Goal: Transaction & Acquisition: Purchase product/service

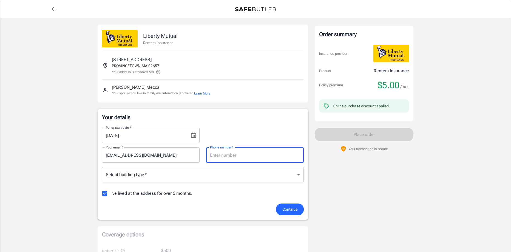
click at [279, 157] on input "Phone number   *" at bounding box center [255, 154] width 98 height 15
type input "7328046019"
click at [310, 181] on div "Liberty Mutual Renters Insurance [STREET_ADDRESS] Your address is standardized.…" at bounding box center [256, 249] width 316 height 448
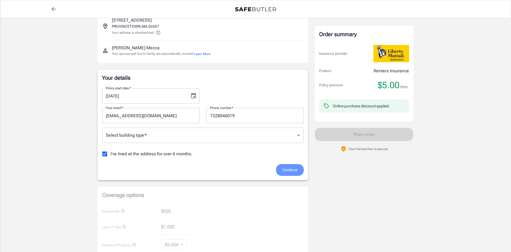
click at [297, 170] on span "Continue" at bounding box center [289, 170] width 15 height 7
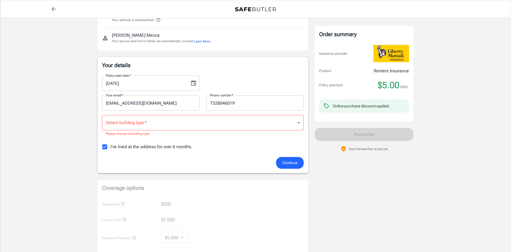
scroll to position [53, 0]
click at [289, 162] on span "Continue" at bounding box center [289, 162] width 15 height 7
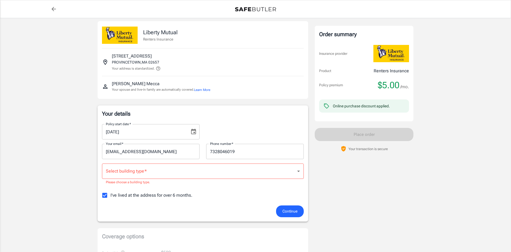
scroll to position [0, 0]
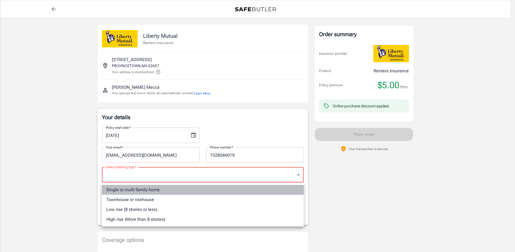
click at [163, 189] on li "Single or multi family home" at bounding box center [203, 190] width 202 height 10
type input "singlefamily"
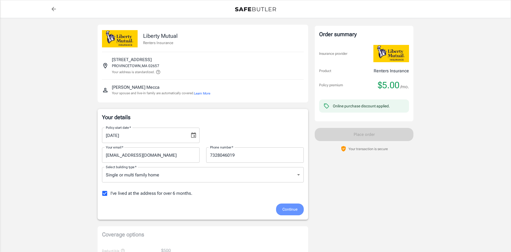
click at [288, 210] on span "Continue" at bounding box center [289, 209] width 15 height 7
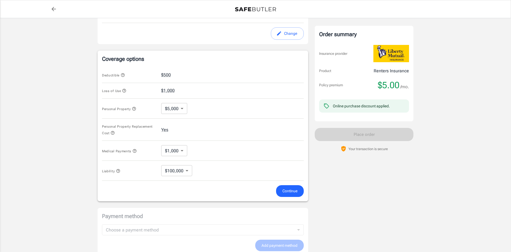
scroll to position [181, 0]
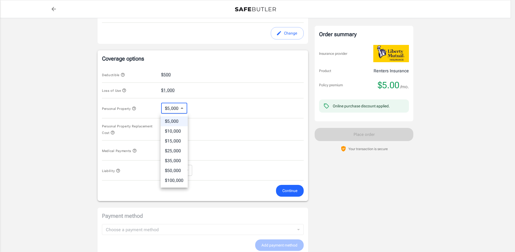
click at [179, 108] on body "Policy premium $ 5.00 /mo Liberty Mutual Renters Insurance [STREET_ADDRESS] You…" at bounding box center [257, 80] width 515 height 523
drag, startPoint x: 52, startPoint y: 101, endPoint x: 67, endPoint y: 91, distance: 17.9
click at [56, 98] on div at bounding box center [257, 126] width 515 height 252
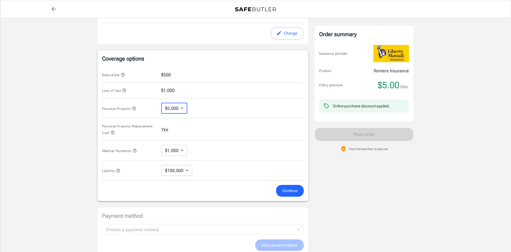
click at [123, 74] on icon "button" at bounding box center [123, 75] width 4 height 4
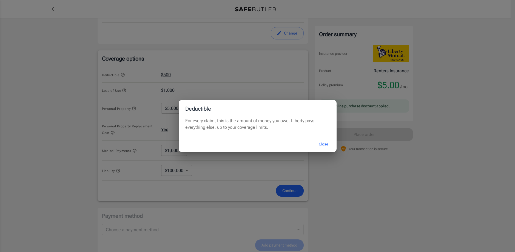
drag, startPoint x: 323, startPoint y: 144, endPoint x: 337, endPoint y: 148, distance: 14.1
click at [324, 144] on button "Close" at bounding box center [323, 144] width 22 height 12
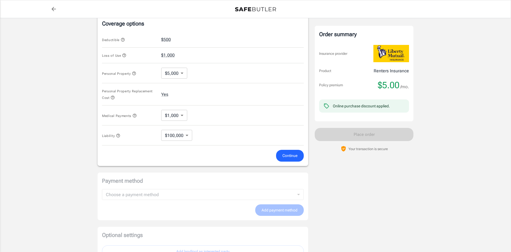
scroll to position [207, 0]
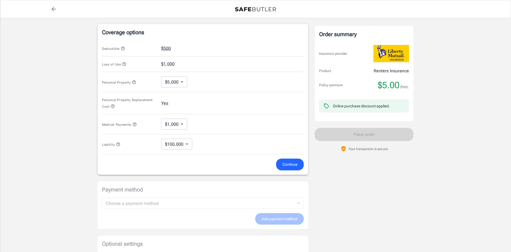
click at [166, 48] on button "$500" at bounding box center [166, 48] width 10 height 7
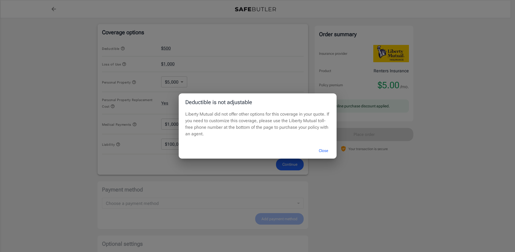
click at [324, 151] on button "Close" at bounding box center [323, 151] width 22 height 12
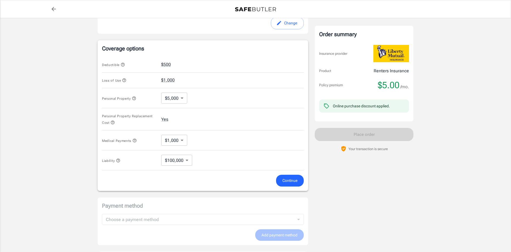
scroll to position [190, 0]
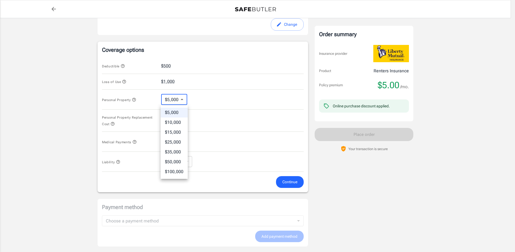
click at [181, 100] on body "Policy premium $ 5.00 /mo Liberty Mutual Renters Insurance [STREET_ADDRESS] You…" at bounding box center [257, 71] width 515 height 523
click at [178, 122] on li "$10,000" at bounding box center [174, 123] width 27 height 10
type input "10000"
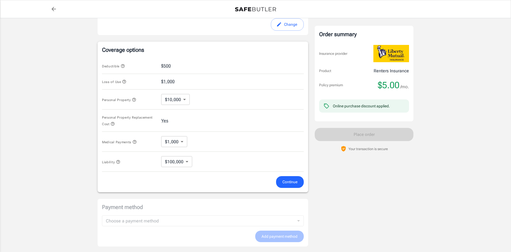
drag, startPoint x: 370, startPoint y: 189, endPoint x: 358, endPoint y: 187, distance: 11.9
click at [370, 189] on div "Order summary Insurance provider Product Renters Insurance Policy premium $5.00…" at bounding box center [363, 61] width 99 height 453
click at [286, 183] on span "Continue" at bounding box center [289, 182] width 15 height 7
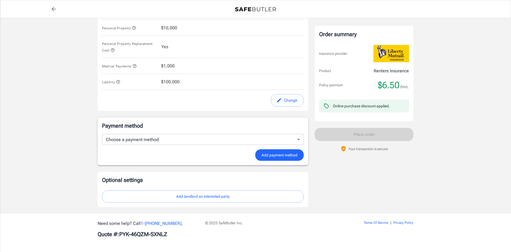
scroll to position [177, 0]
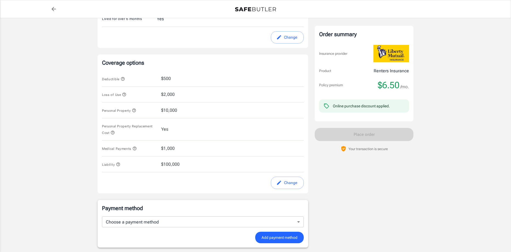
click at [172, 111] on span "$10,000" at bounding box center [169, 110] width 16 height 7
click at [180, 94] on div "Loss of Use $2,000" at bounding box center [203, 95] width 202 height 16
click at [174, 116] on div "Personal Property $10,000" at bounding box center [203, 110] width 202 height 16
click at [167, 109] on span "$10,000" at bounding box center [169, 110] width 16 height 7
click at [294, 185] on button "Change" at bounding box center [287, 183] width 33 height 12
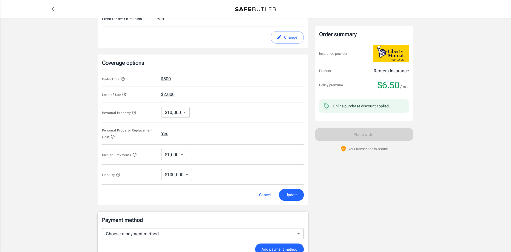
click at [179, 113] on body "Policy premium $ 6.50 /mo Liberty Mutual Renters Insurance [STREET_ADDRESS] You…" at bounding box center [255, 84] width 511 height 523
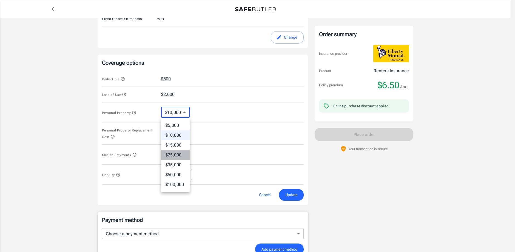
click at [179, 154] on li "$25,000" at bounding box center [175, 155] width 28 height 10
type input "25000"
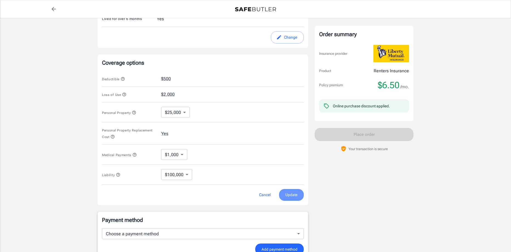
click at [289, 195] on span "Update" at bounding box center [291, 194] width 12 height 7
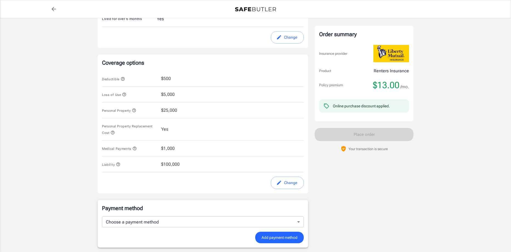
click at [170, 110] on span "$25,000" at bounding box center [169, 110] width 16 height 7
drag, startPoint x: 284, startPoint y: 181, endPoint x: 281, endPoint y: 179, distance: 3.5
click at [285, 181] on button "Change" at bounding box center [287, 183] width 33 height 12
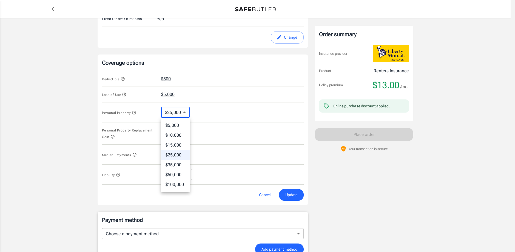
click at [177, 110] on body "Policy premium $ 13.00 /mo Liberty Mutual Renters Insurance [STREET_ADDRESS] Yo…" at bounding box center [257, 84] width 515 height 523
click at [181, 145] on li "$15,000" at bounding box center [175, 145] width 28 height 10
type input "15000"
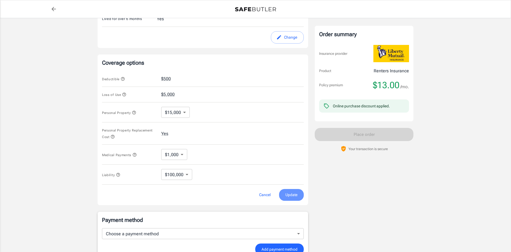
click at [291, 195] on span "Update" at bounding box center [291, 194] width 12 height 7
